Goal: Use online tool/utility

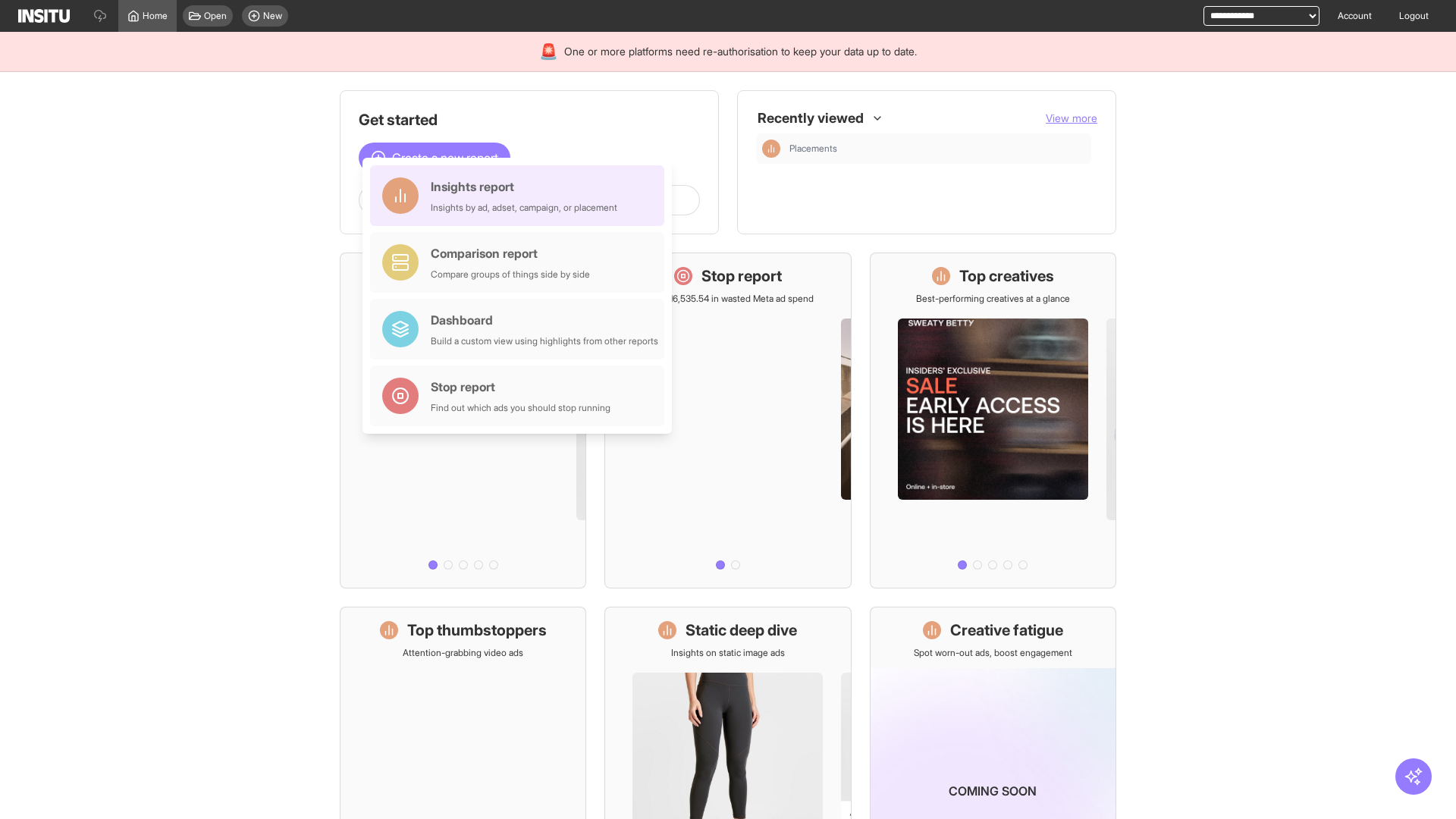
click at [521, 196] on div "Insights report Insights by ad, adset, campaign, or placement" at bounding box center [525, 195] width 187 height 36
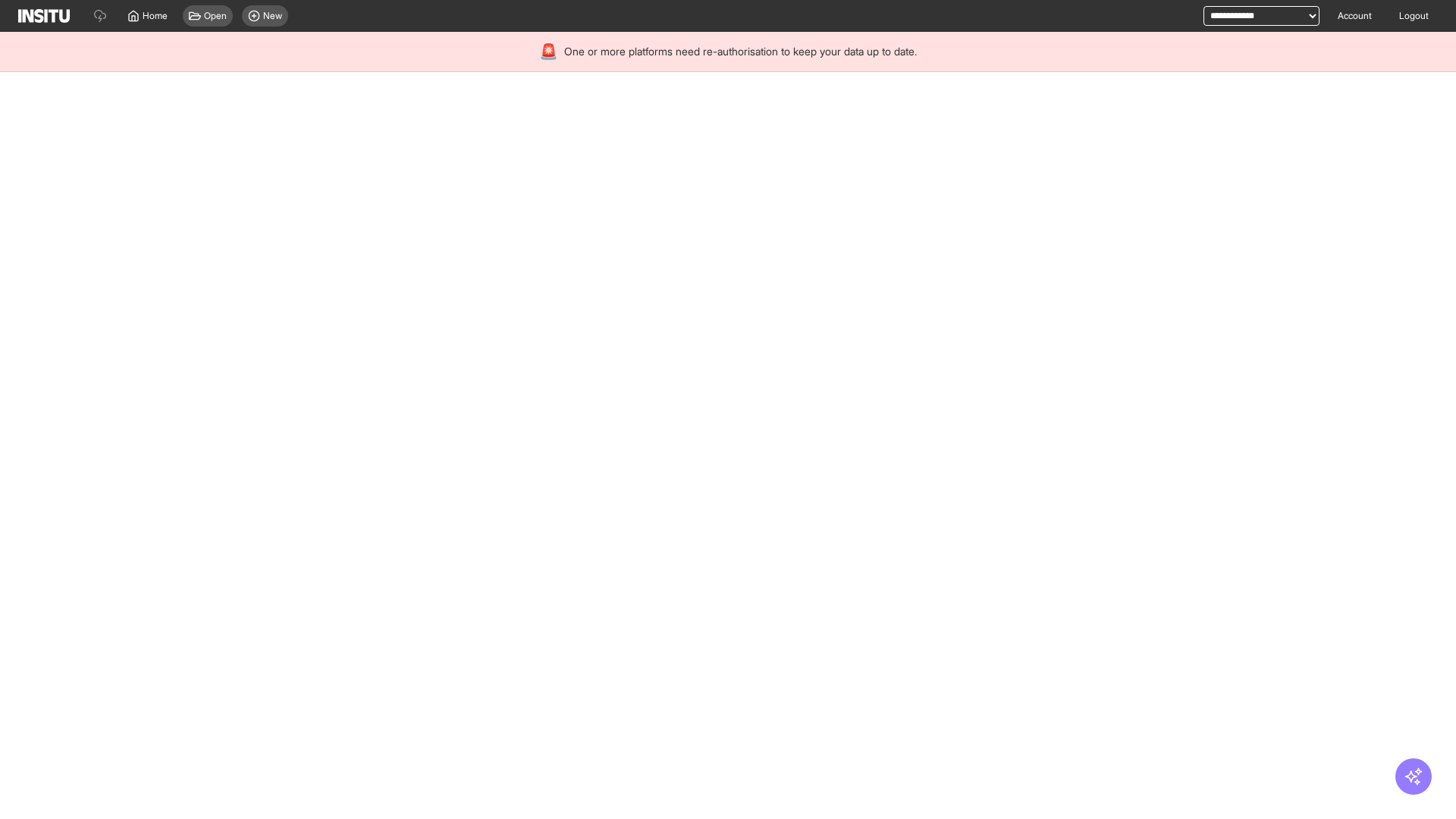
select select "**"
